Goal: Information Seeking & Learning: Learn about a topic

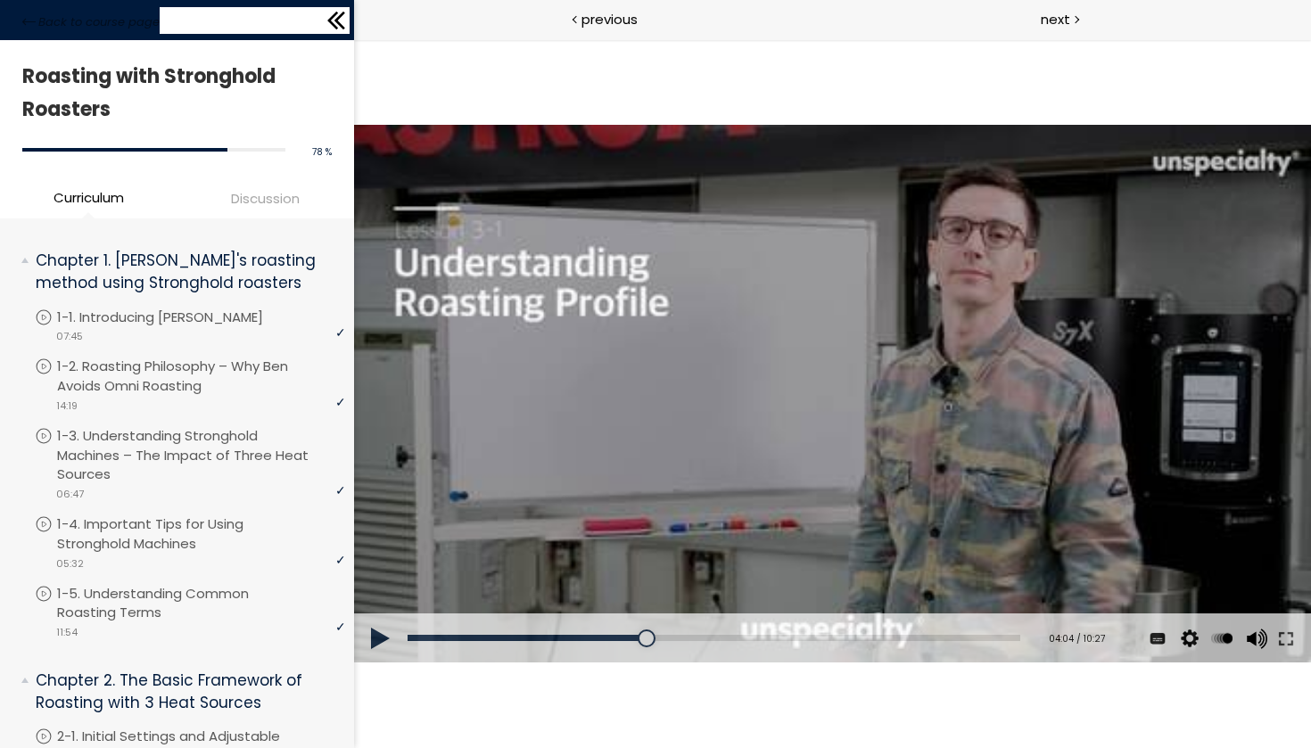
click at [340, 15] on icon at bounding box center [339, 21] width 11 height 18
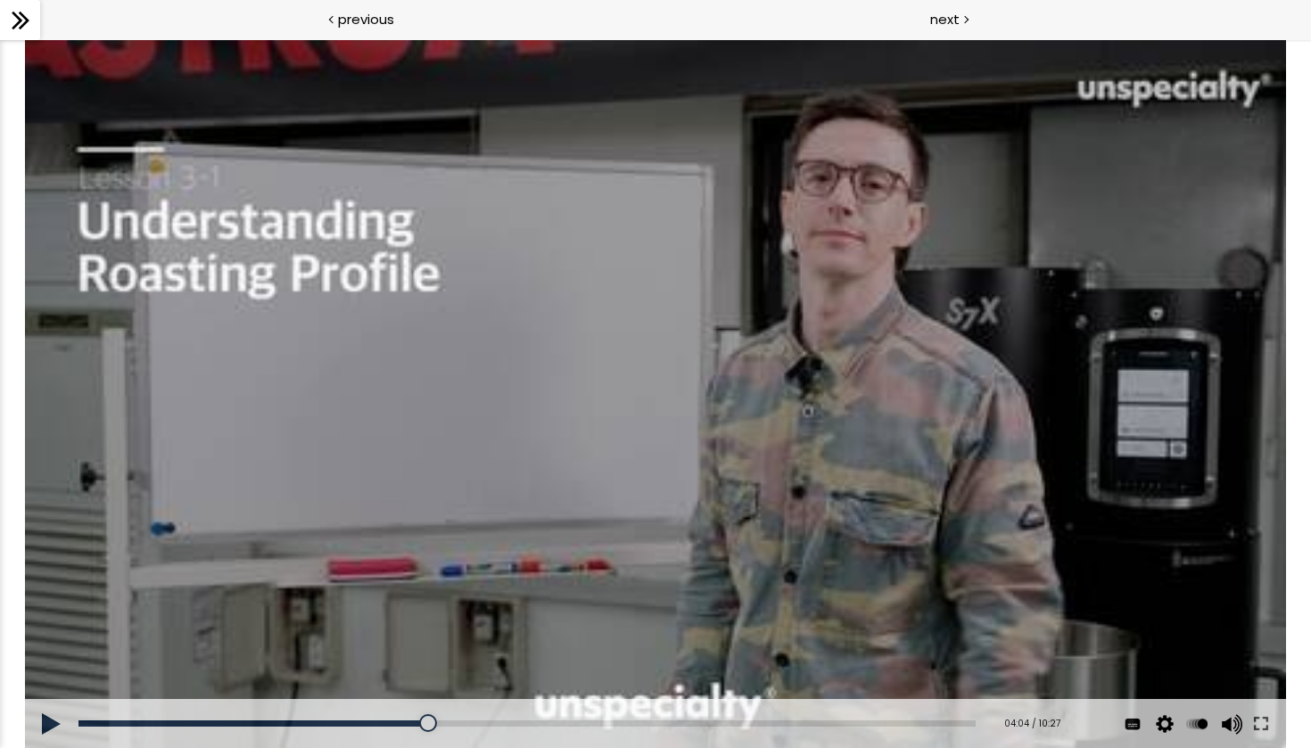
click at [33, 17] on div at bounding box center [20, 20] width 40 height 40
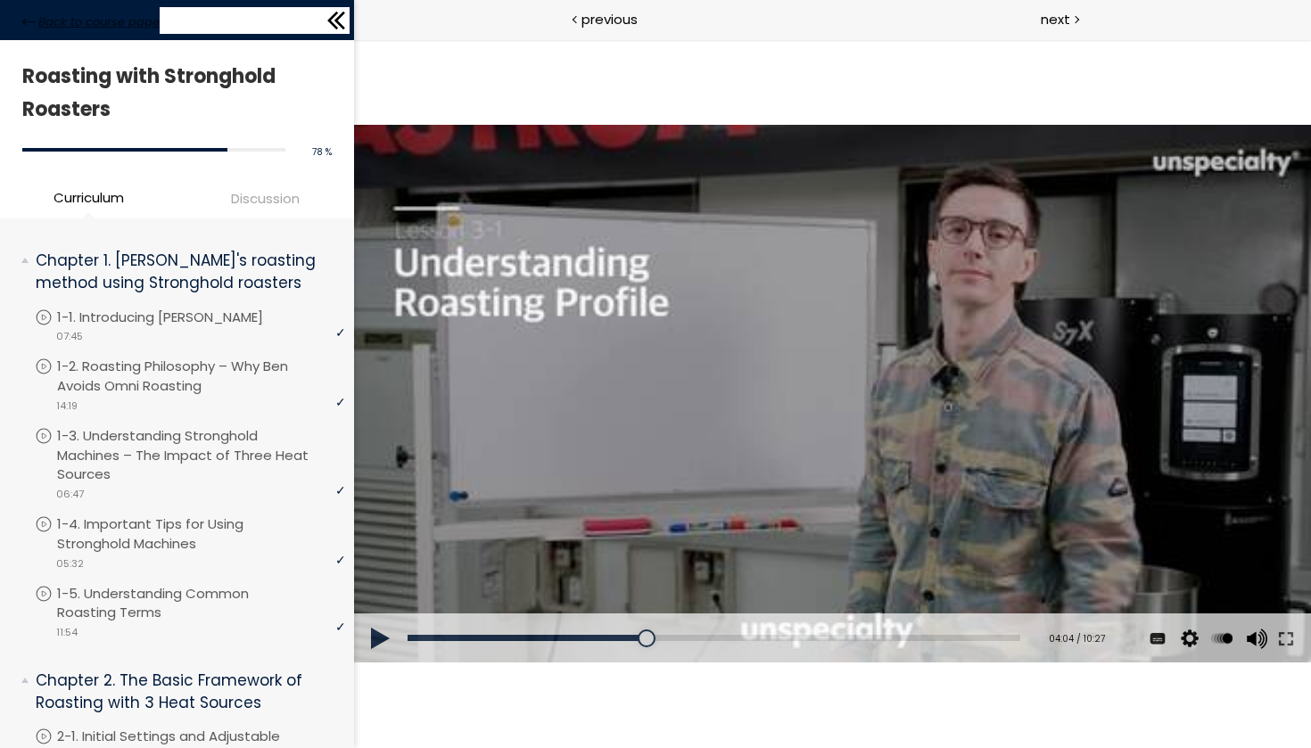
click at [60, 16] on span "Back to course page" at bounding box center [98, 22] width 121 height 18
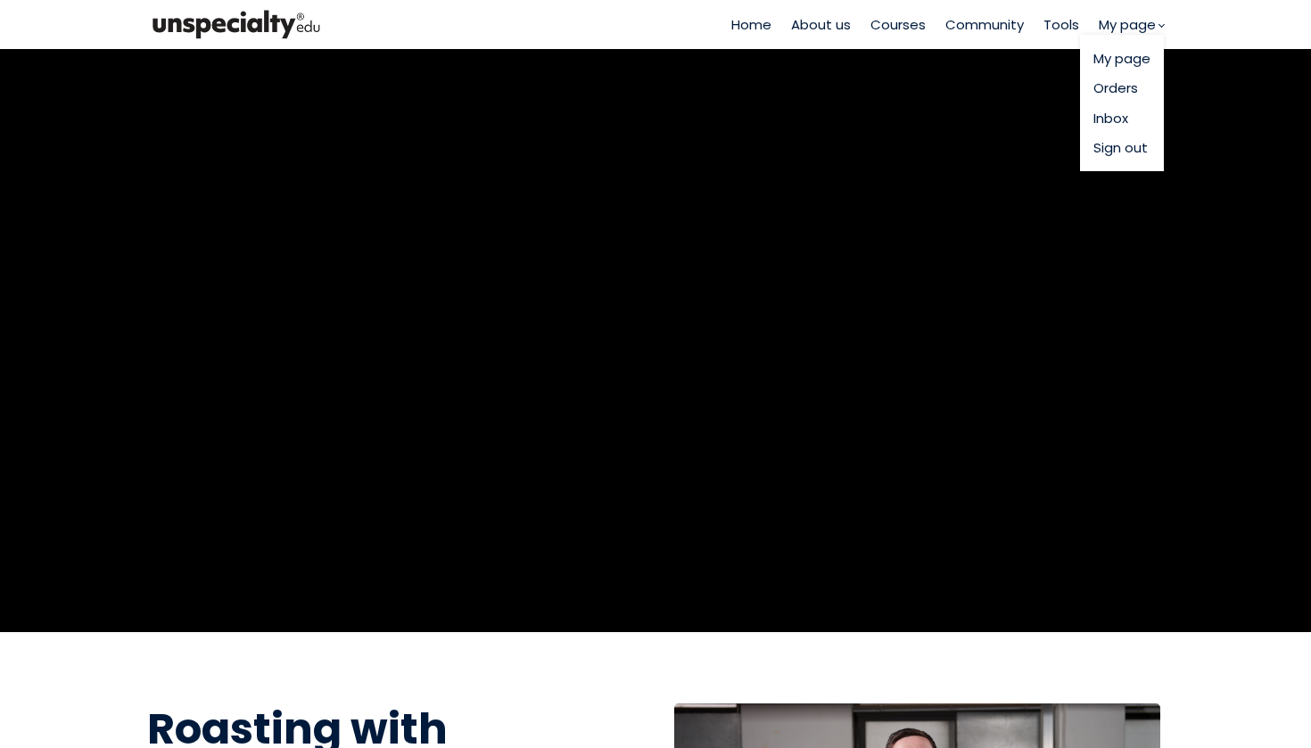
click at [1108, 63] on link "My page" at bounding box center [1121, 58] width 57 height 21
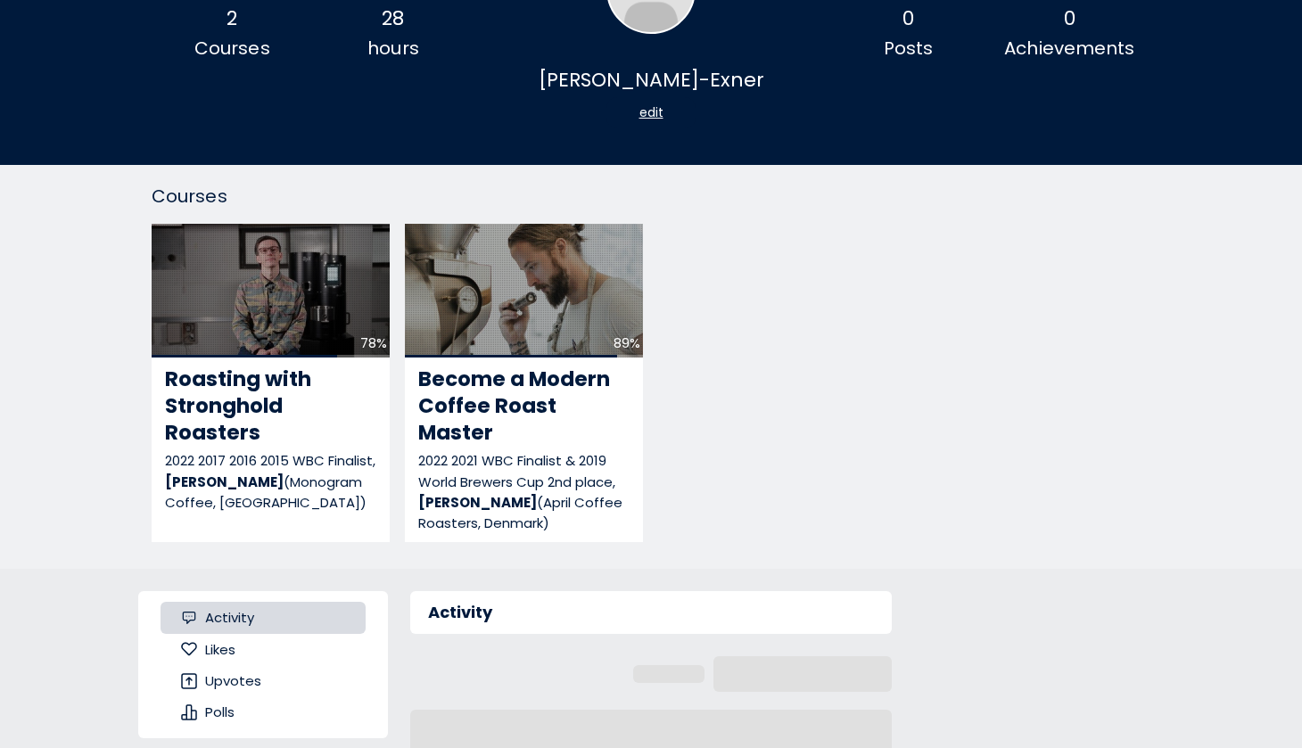
scroll to position [129, 0]
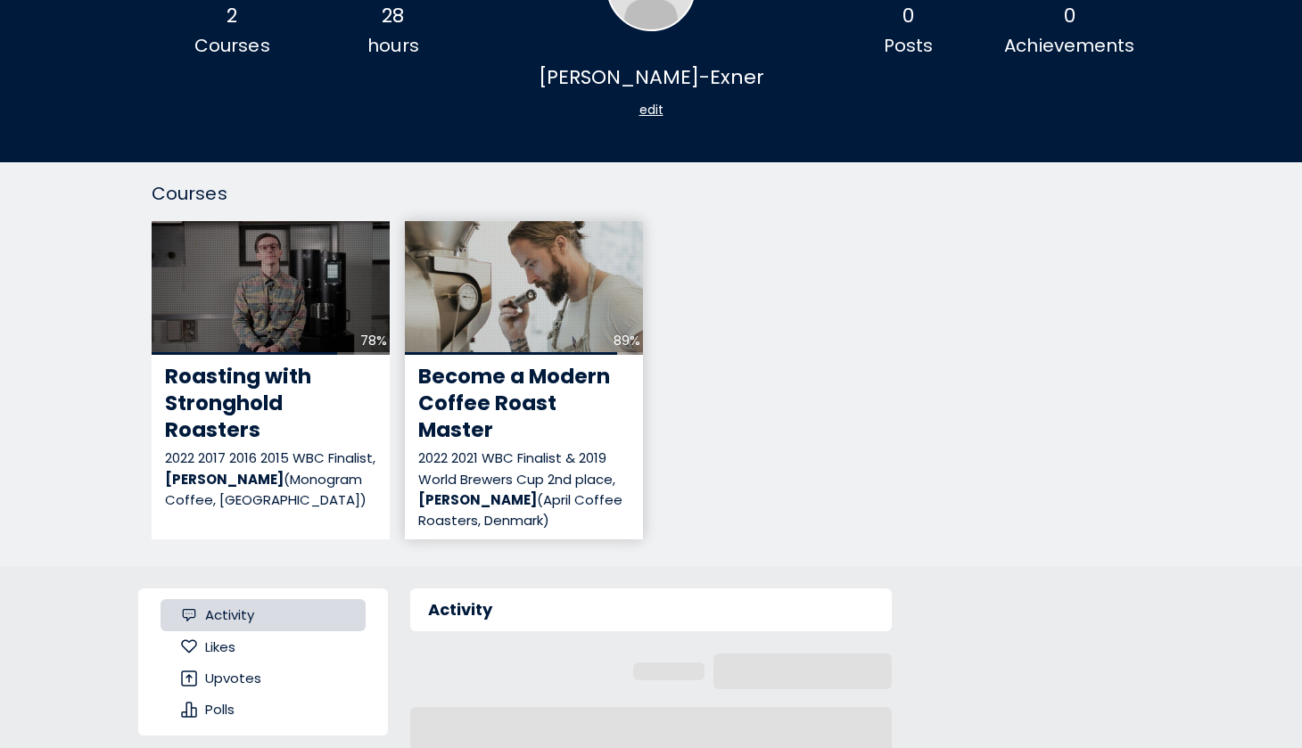
click at [508, 307] on div "89%" at bounding box center [524, 288] width 238 height 134
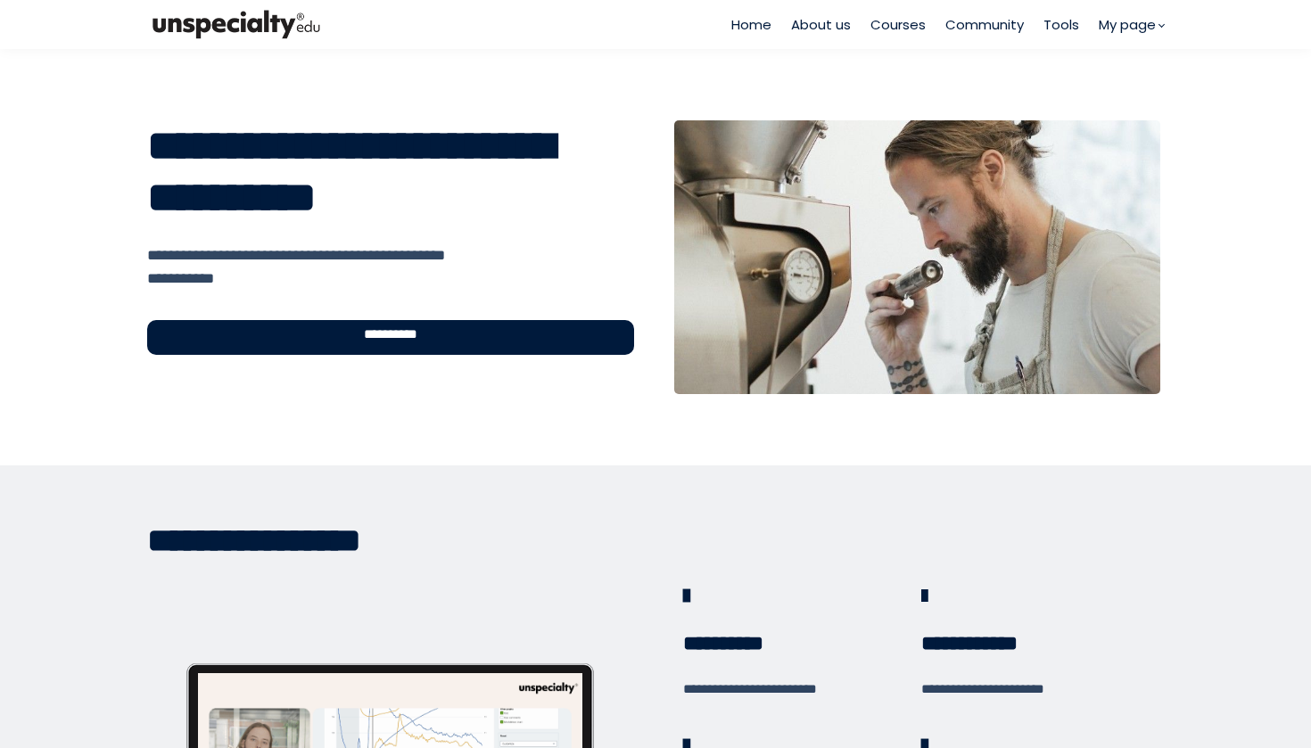
click at [499, 331] on div "**********" at bounding box center [390, 337] width 487 height 35
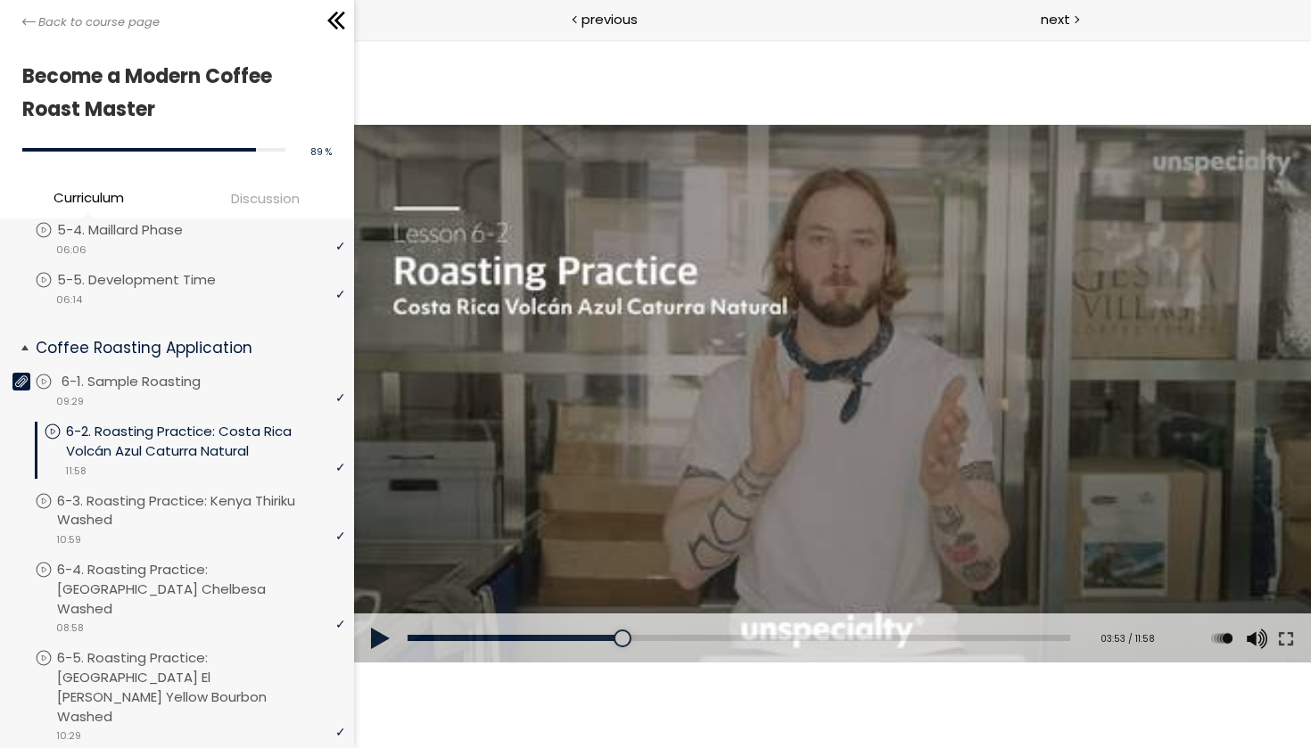
scroll to position [966, 0]
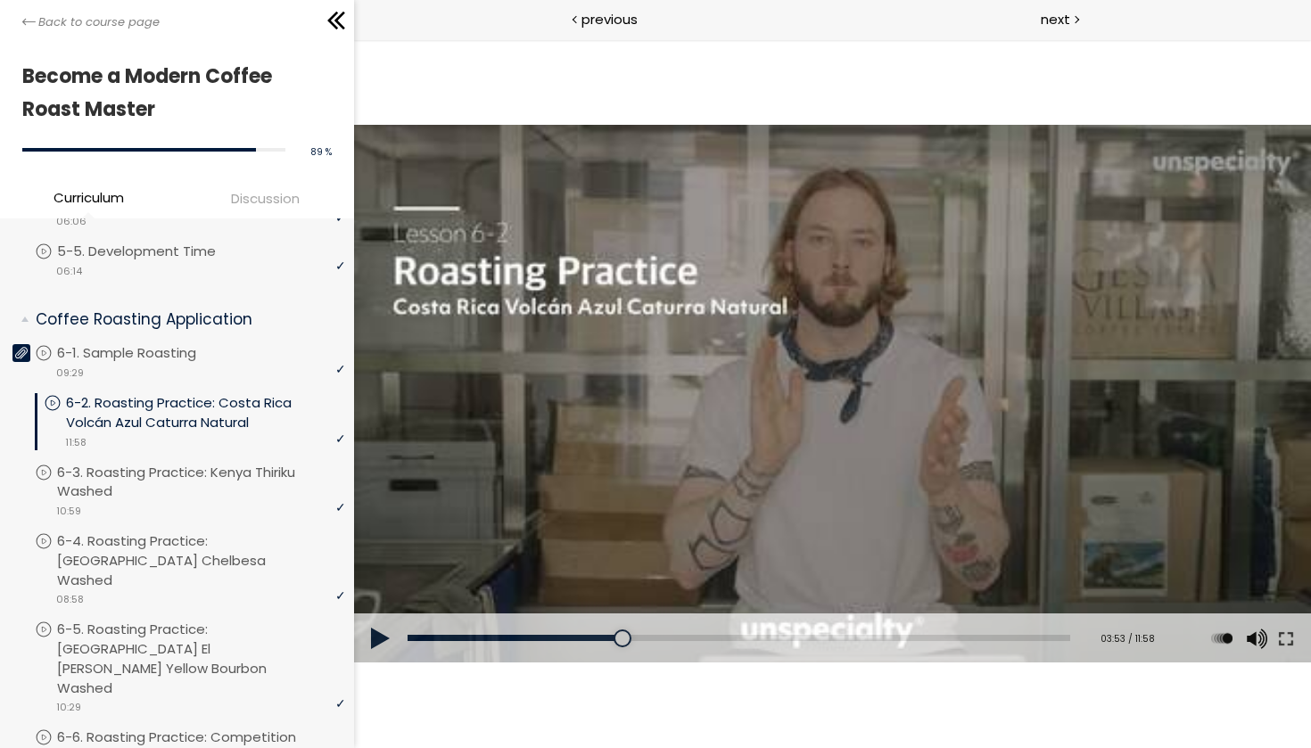
click at [684, 437] on div at bounding box center [831, 394] width 957 height 539
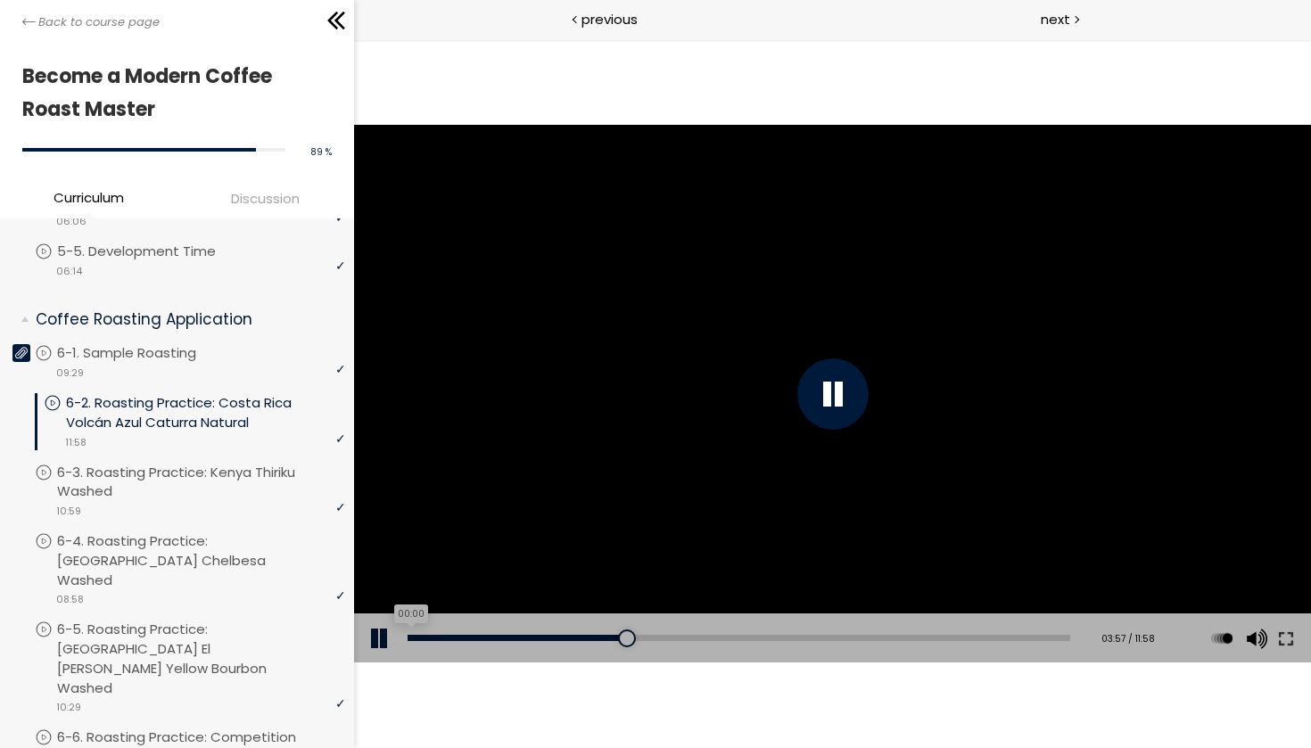
click at [407, 638] on div "00:00" at bounding box center [738, 638] width 663 height 6
click at [1283, 635] on button at bounding box center [1285, 639] width 32 height 50
click at [797, 399] on div at bounding box center [831, 393] width 71 height 71
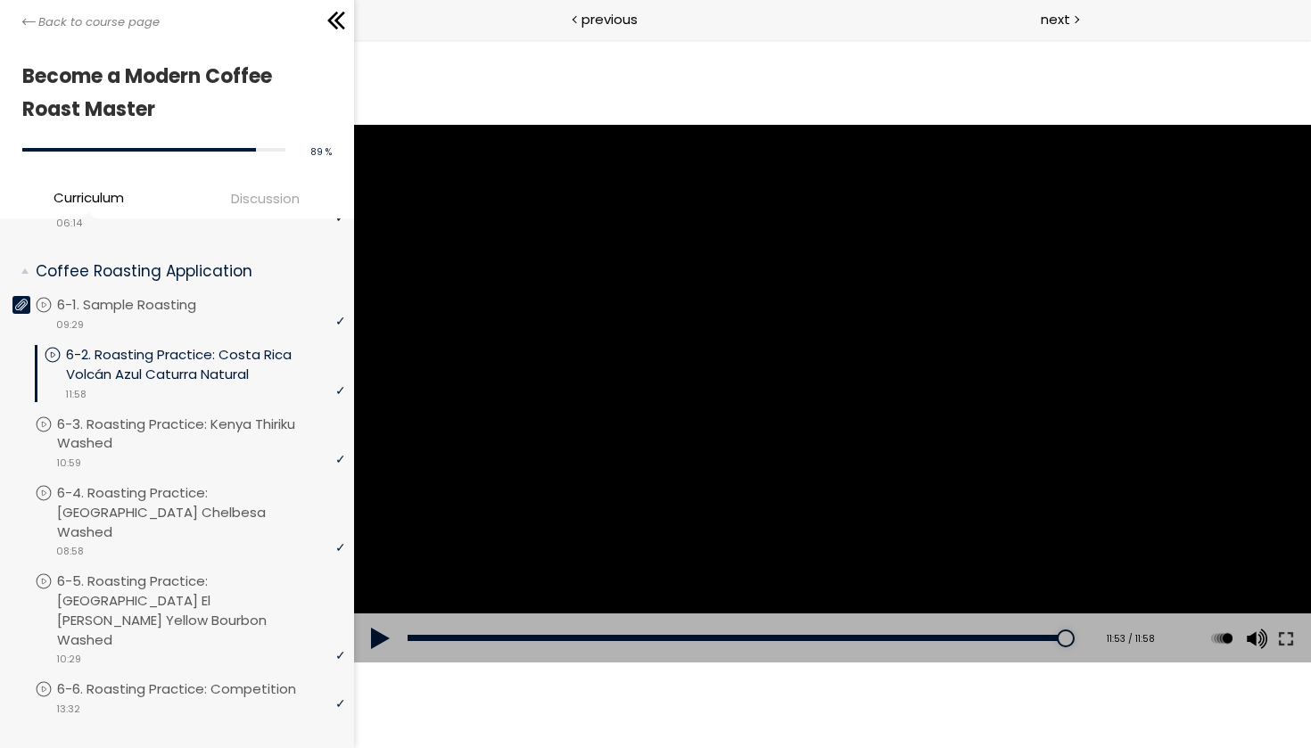
scroll to position [1020, 0]
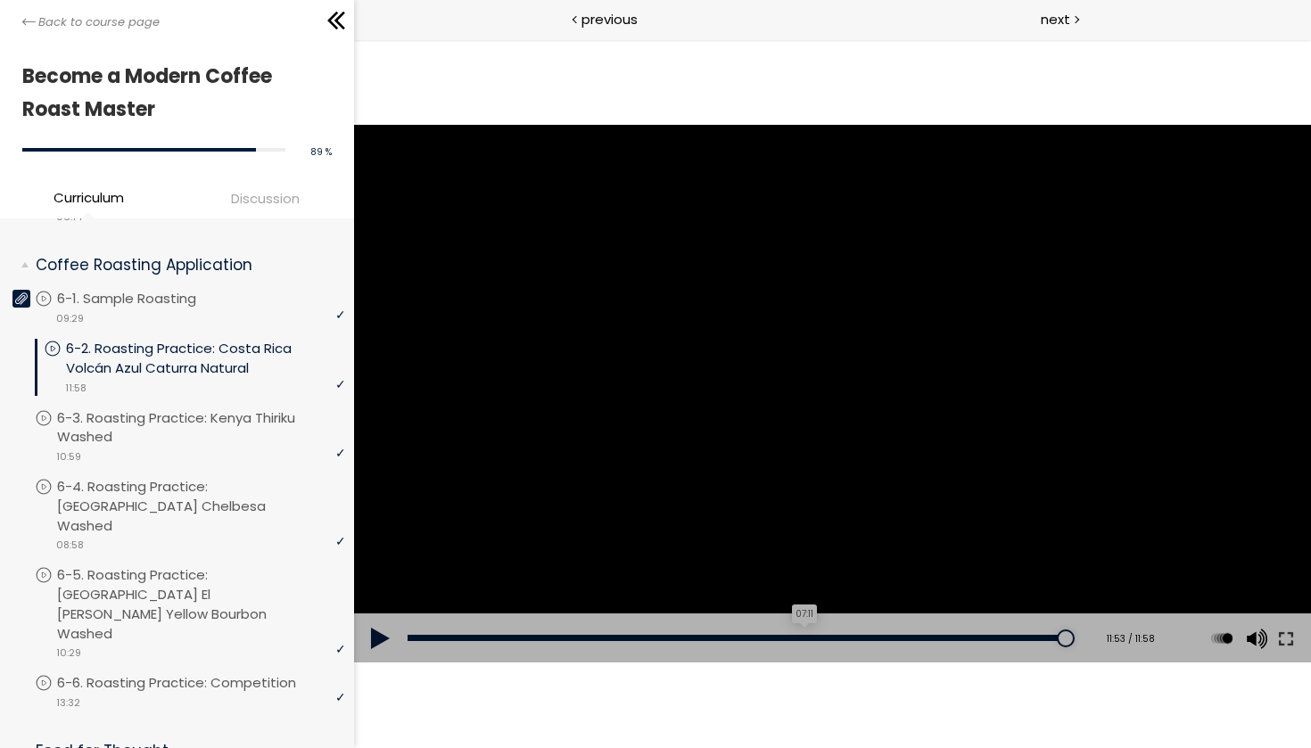
click at [809, 640] on div "07:11" at bounding box center [738, 638] width 663 height 6
click at [212, 408] on p "6-3. Roasting Practice: Kenya Thiriku Washed" at bounding box center [206, 427] width 288 height 39
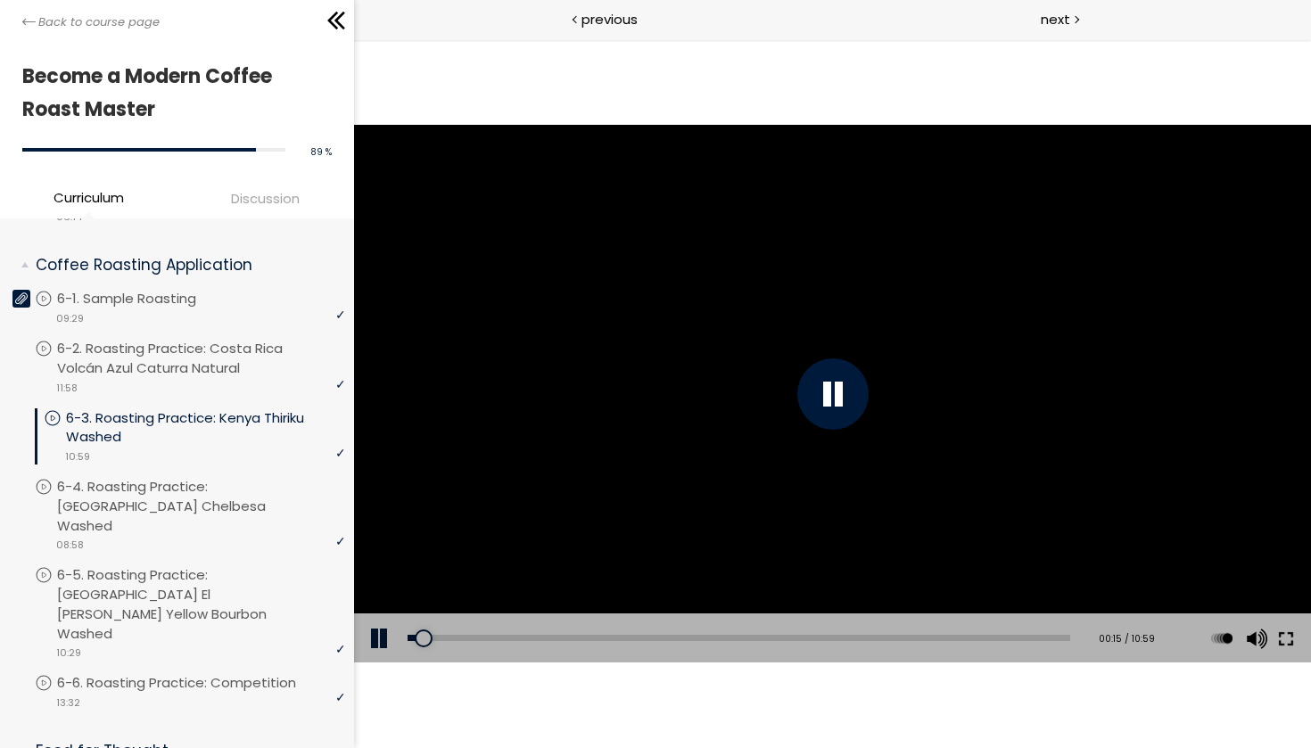
click at [1286, 634] on button at bounding box center [1285, 639] width 32 height 50
click at [864, 271] on div at bounding box center [831, 394] width 957 height 539
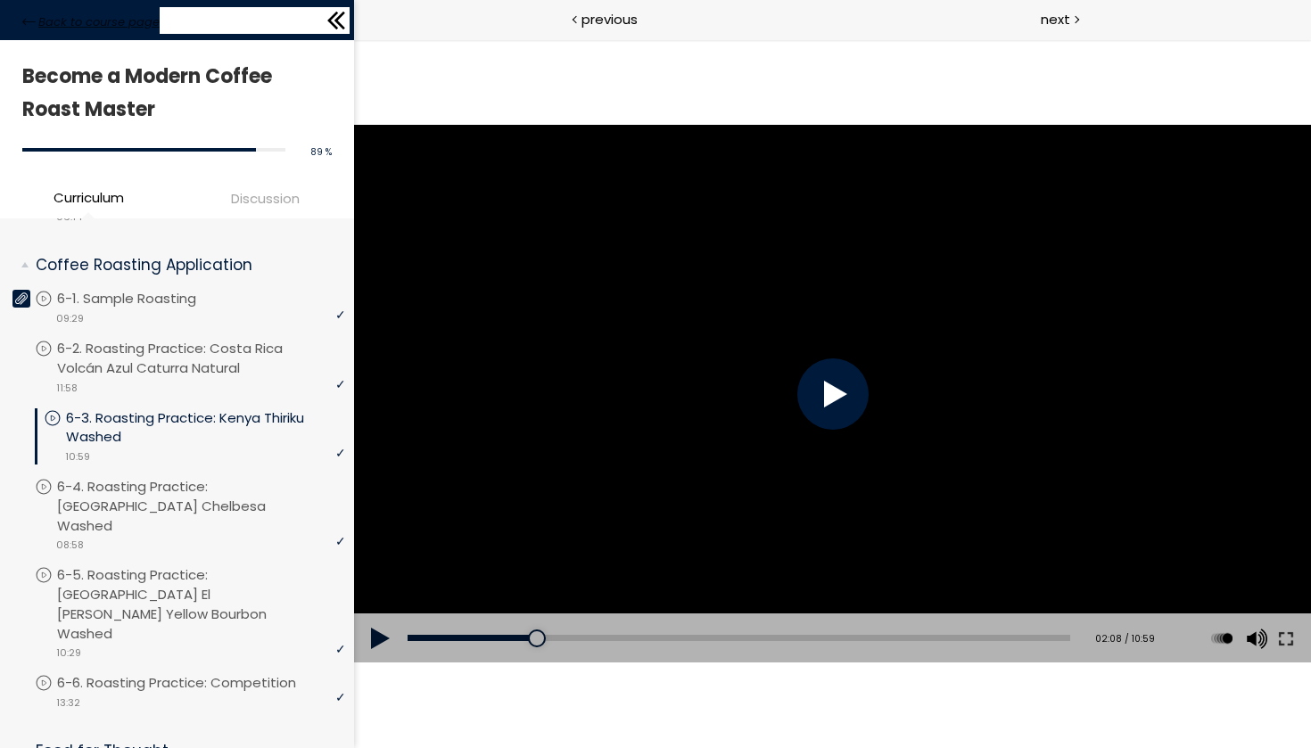
click at [70, 27] on span "Back to course page" at bounding box center [98, 22] width 121 height 18
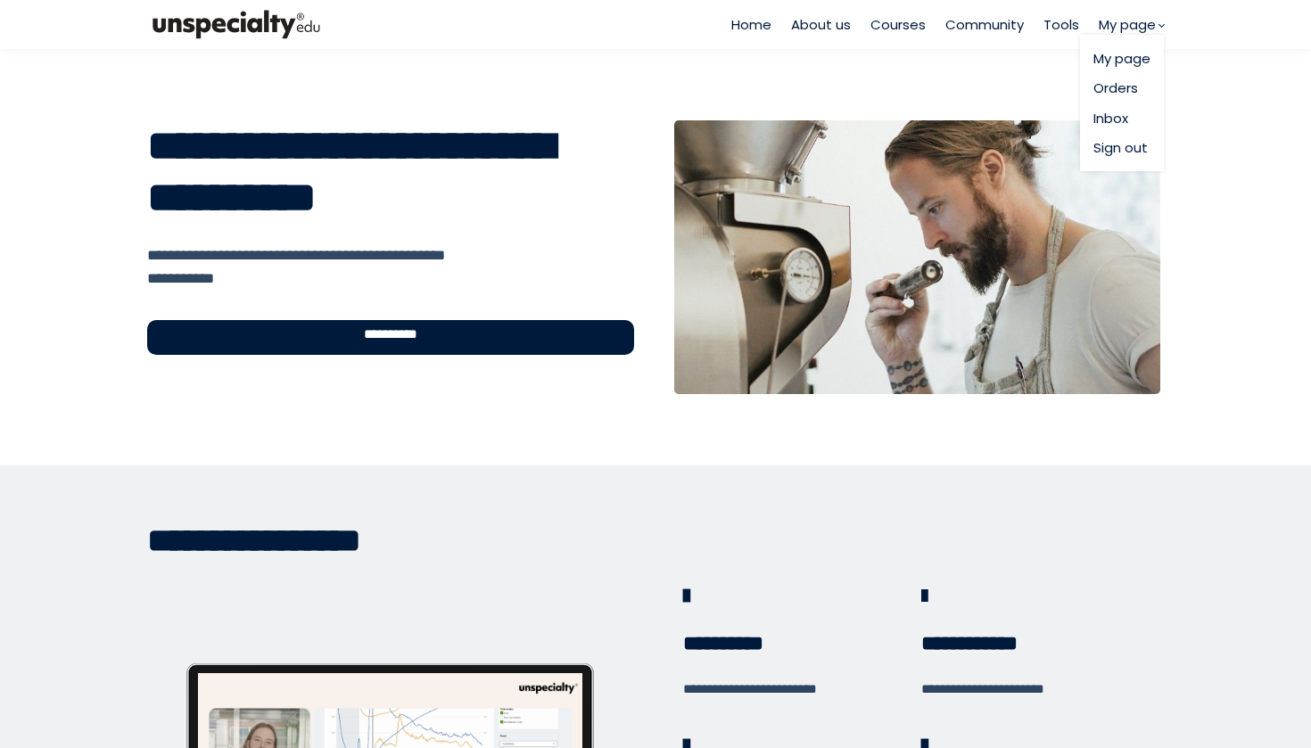
click at [1110, 63] on link "My page" at bounding box center [1121, 58] width 57 height 21
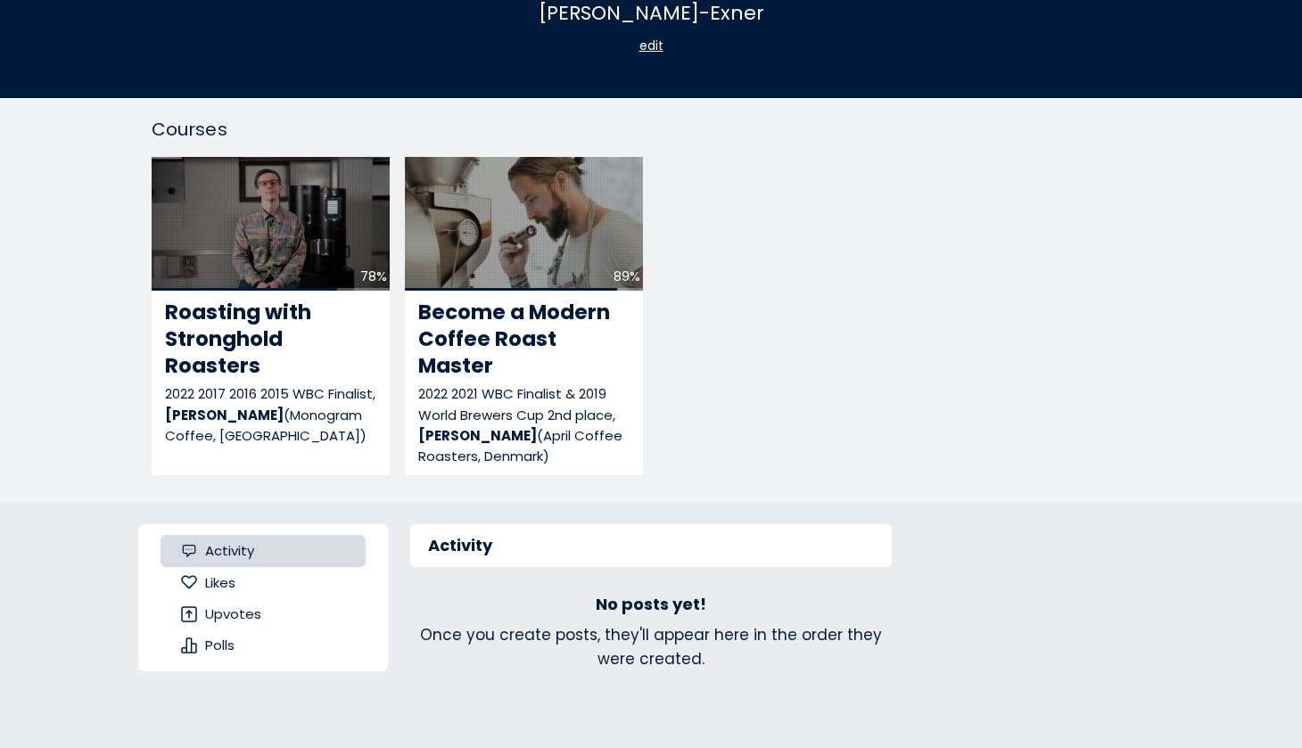
scroll to position [199, 0]
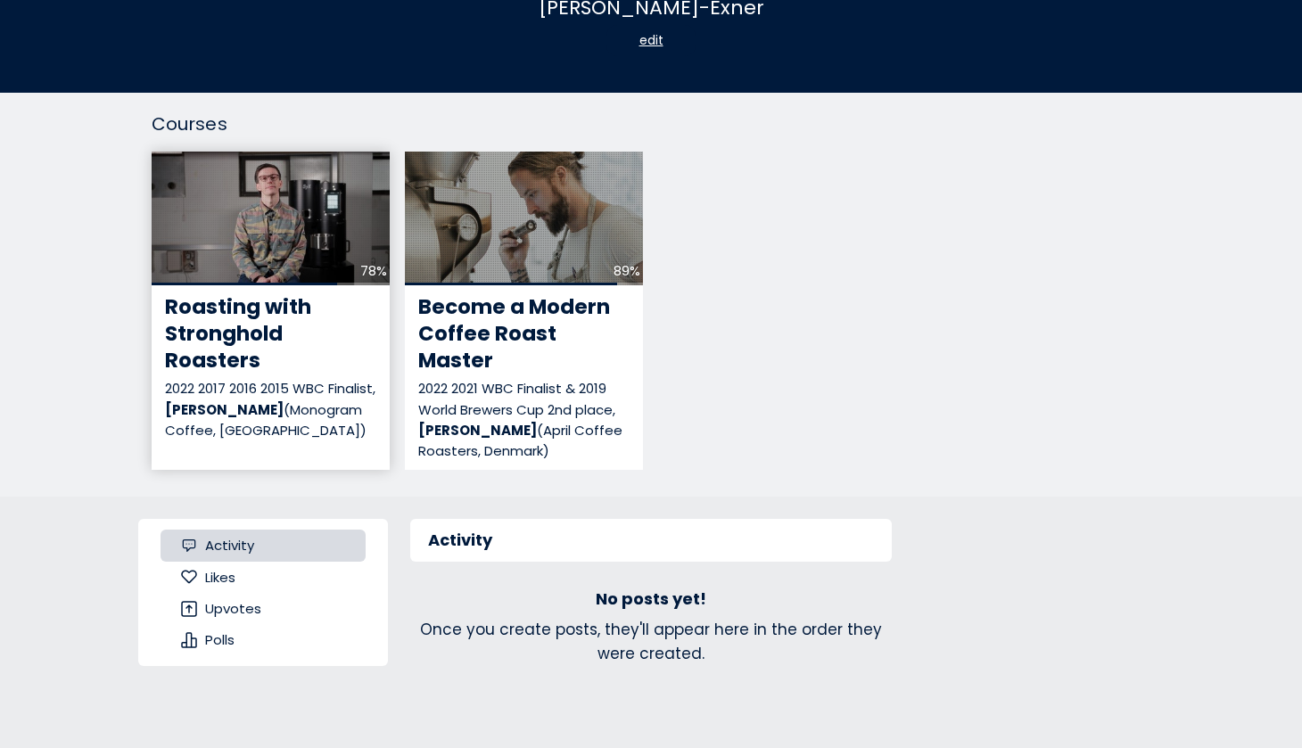
click at [267, 243] on div "78%" at bounding box center [271, 219] width 238 height 134
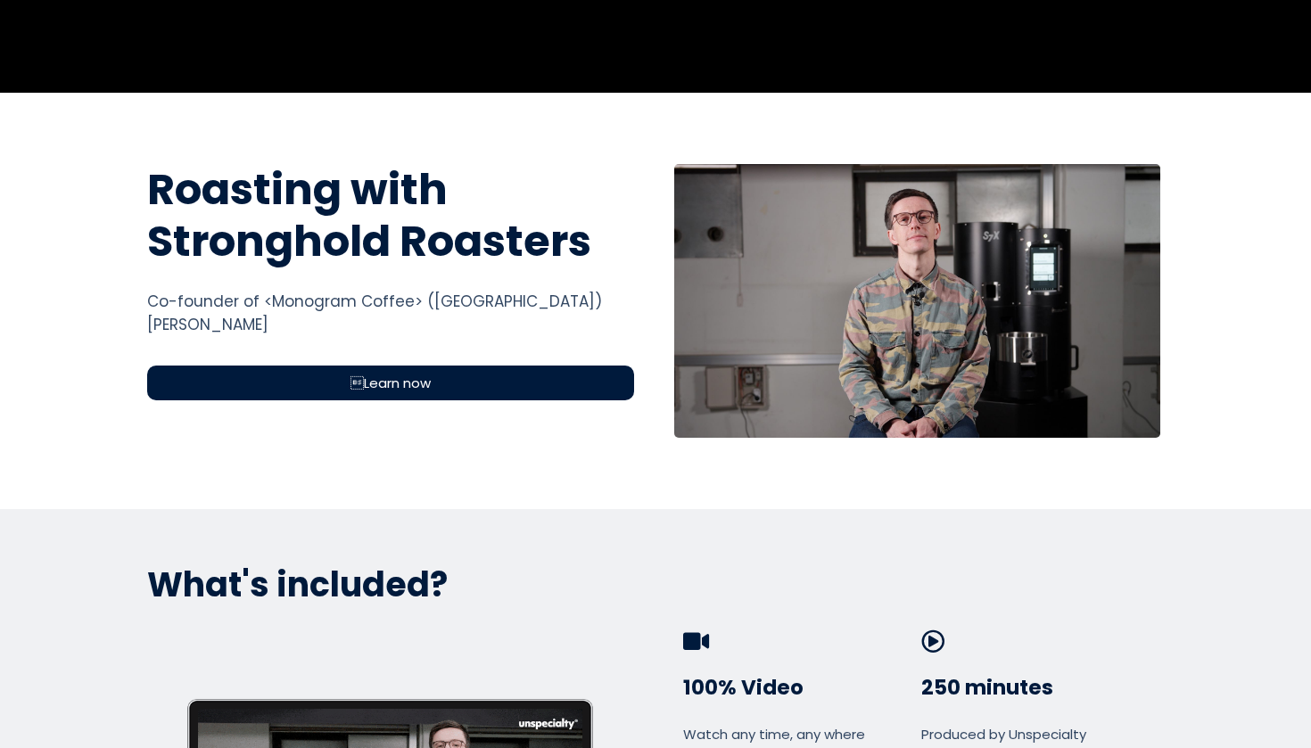
scroll to position [540, 0]
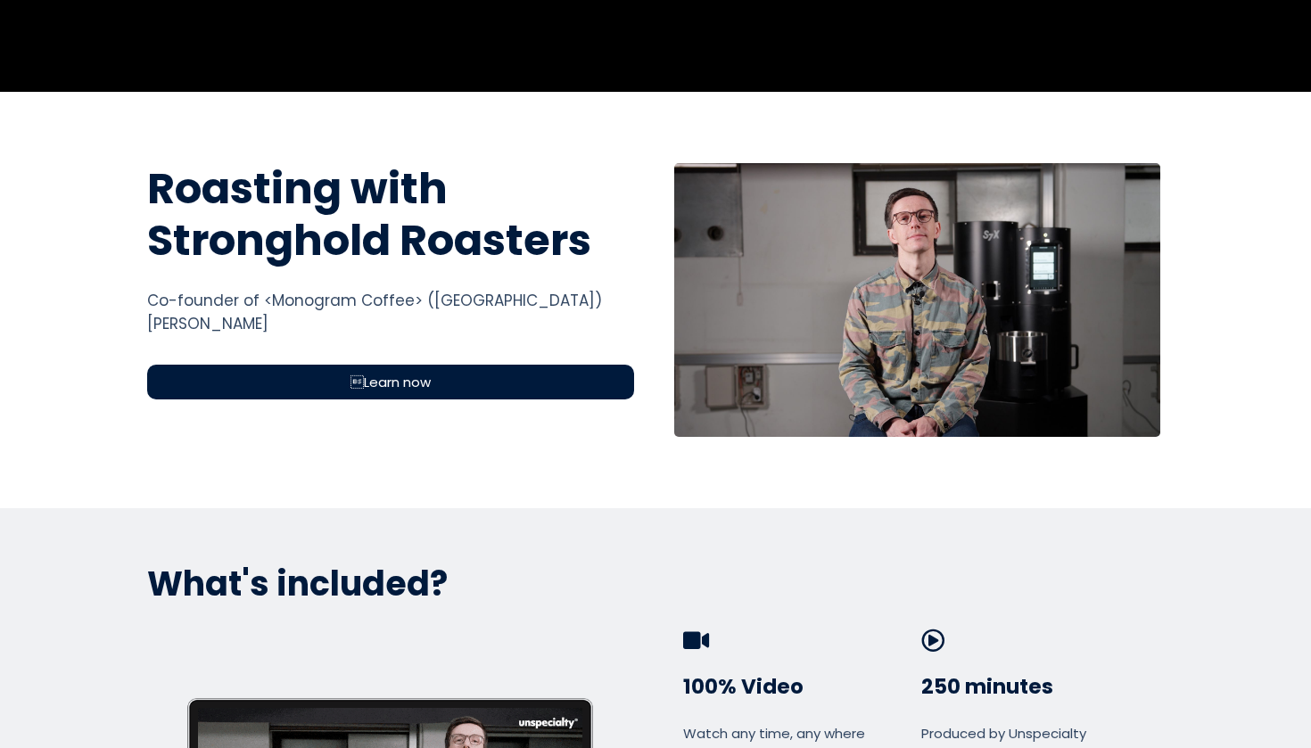
click at [367, 386] on span "Learn now" at bounding box center [390, 382] width 80 height 21
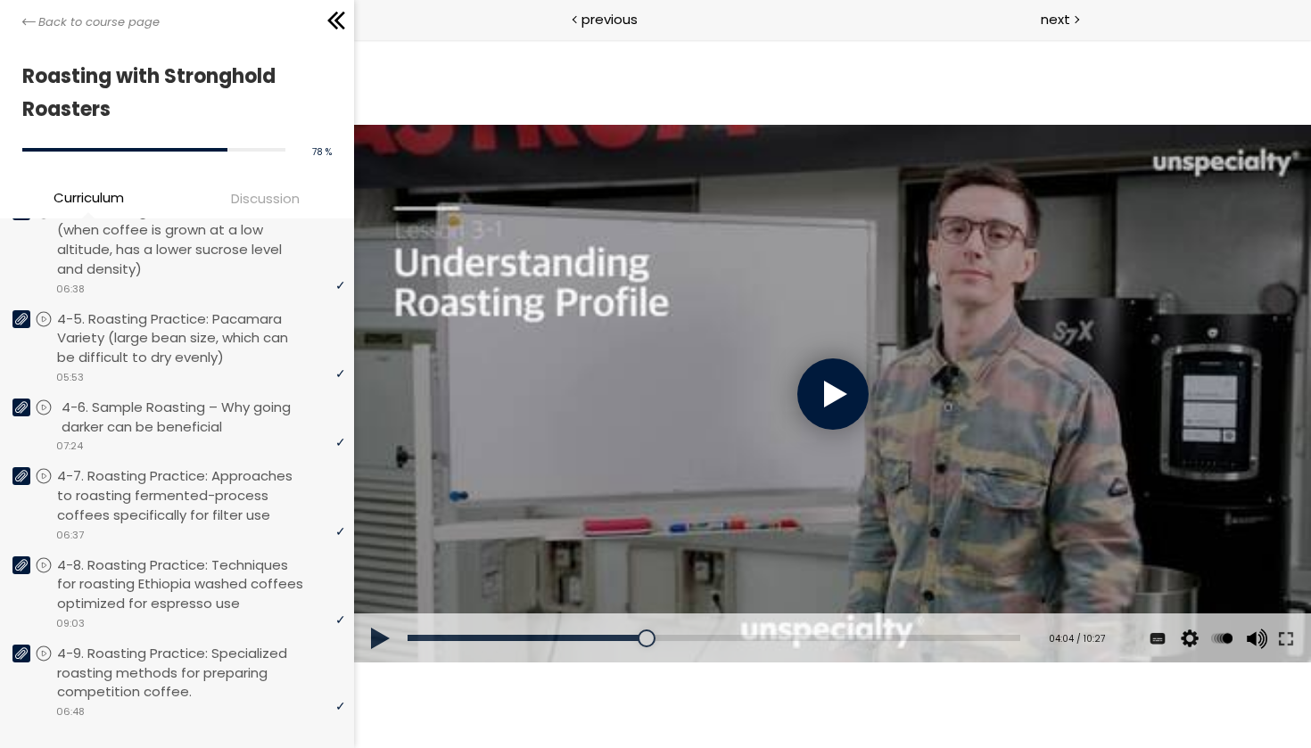
scroll to position [1655, 0]
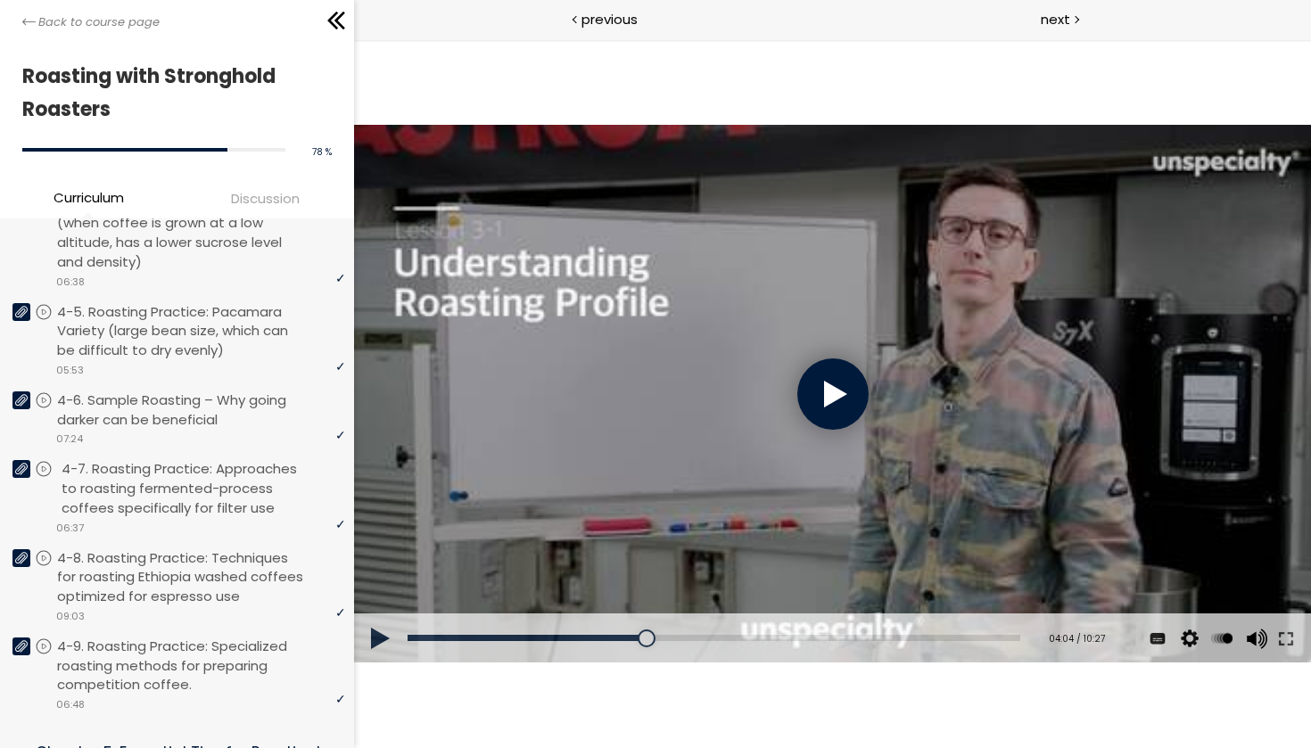
click at [124, 465] on p "4-7. Roasting Practice: Approaches to roasting fermented-process coffees specif…" at bounding box center [206, 488] width 288 height 58
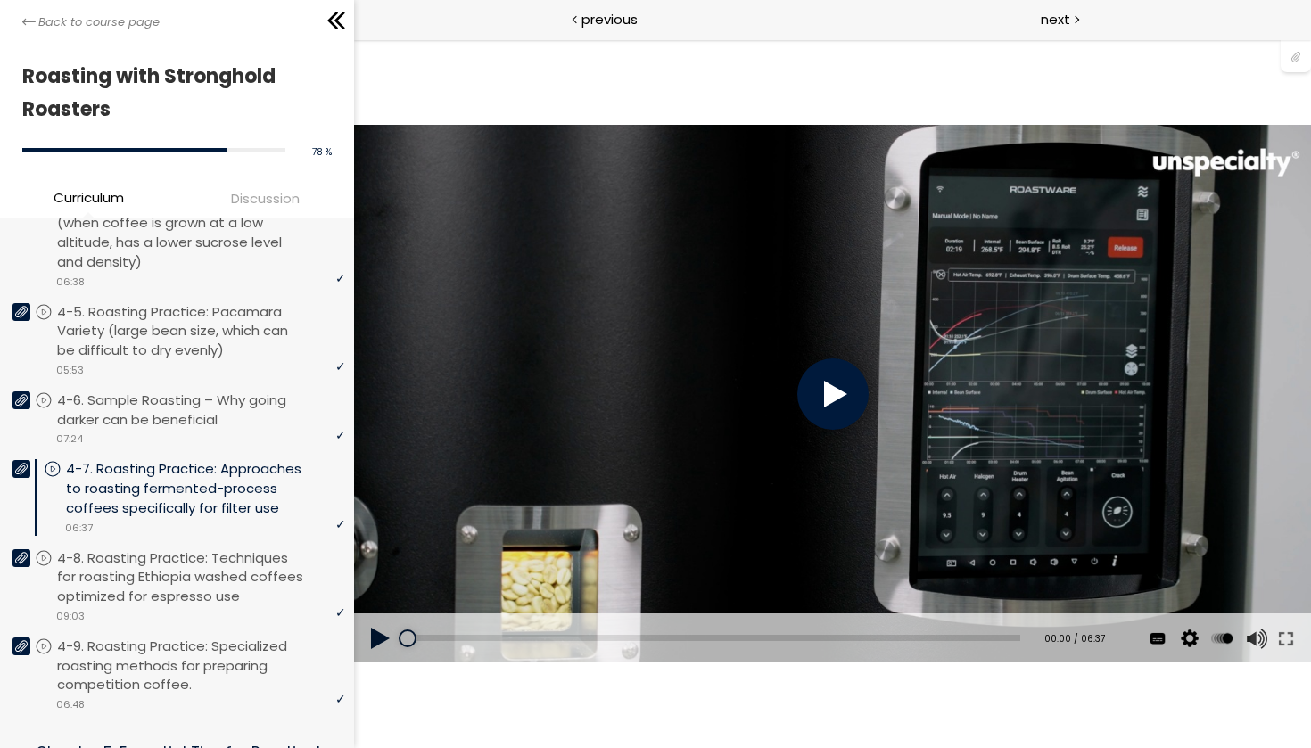
click at [843, 385] on div at bounding box center [831, 393] width 71 height 71
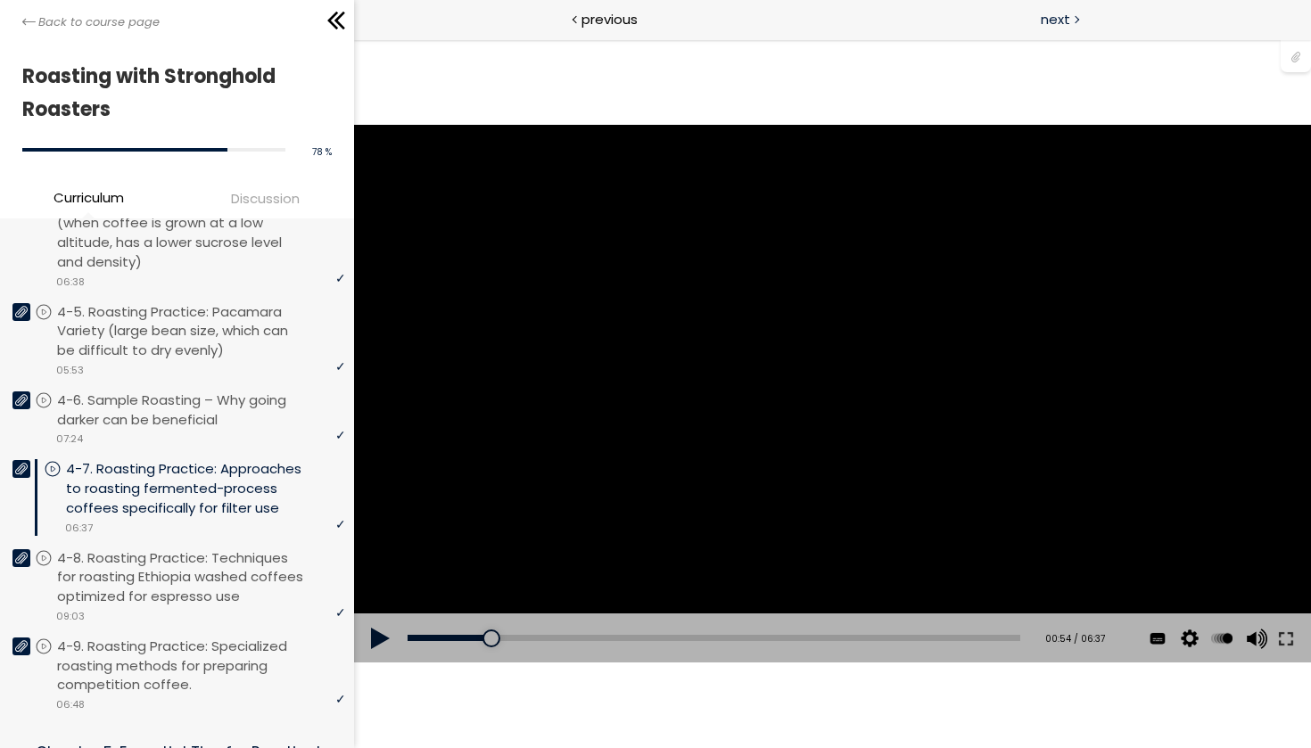
click at [790, 68] on div "Click for sound @keyframes VOLUME_SMALL_WAVE_FLASH { 0% { opacity: 0; } 33% { o…" at bounding box center [831, 393] width 957 height 709
click at [807, 328] on div "You can download the roast profile image by clicking the 📎 above. * Amount of g…" at bounding box center [831, 394] width 957 height 539
